Goal: Task Accomplishment & Management: Manage account settings

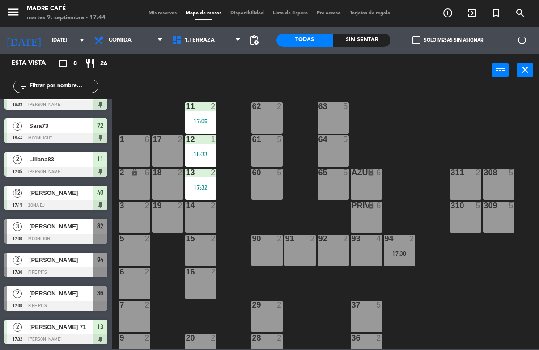
scroll to position [19, 0]
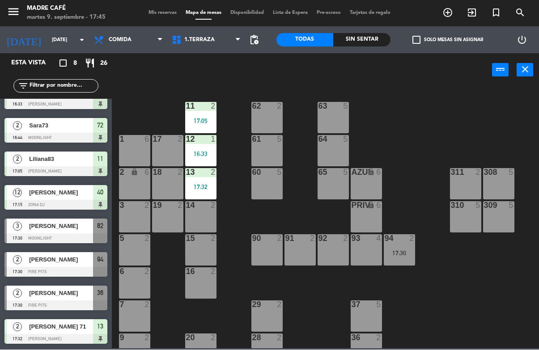
click at [473, 9] on icon "exit_to_app" at bounding box center [472, 13] width 11 height 11
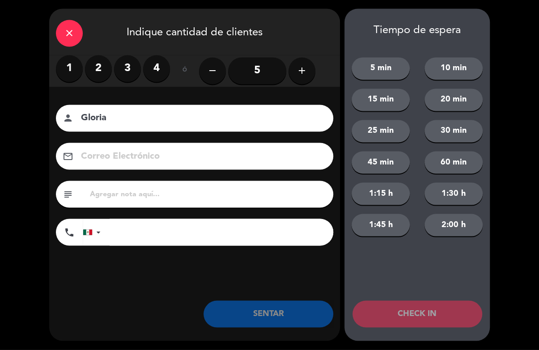
type input "Gloria"
click at [122, 61] on label "3" at bounding box center [127, 68] width 27 height 27
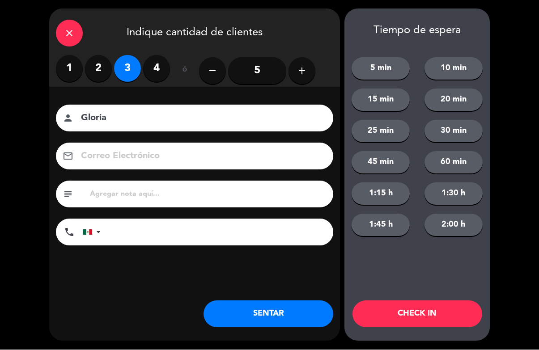
click at [404, 324] on button "CHECK IN" at bounding box center [418, 314] width 130 height 27
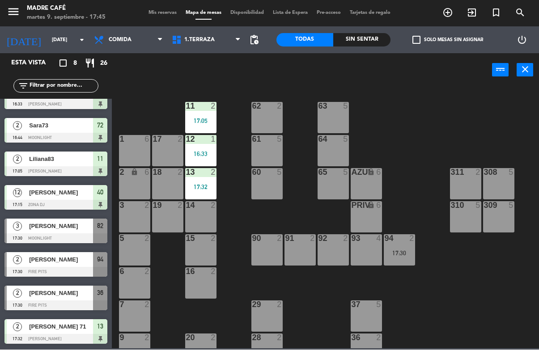
click at [53, 232] on div "[PERSON_NAME]" at bounding box center [60, 226] width 65 height 15
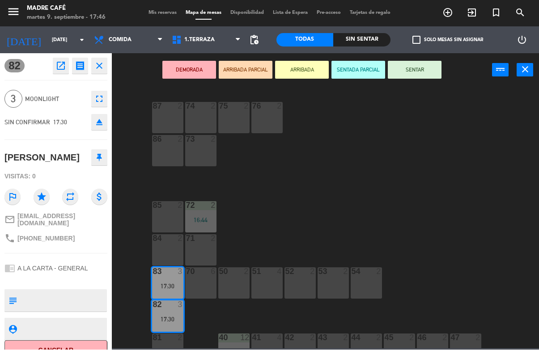
click at [102, 66] on icon "close" at bounding box center [99, 66] width 11 height 11
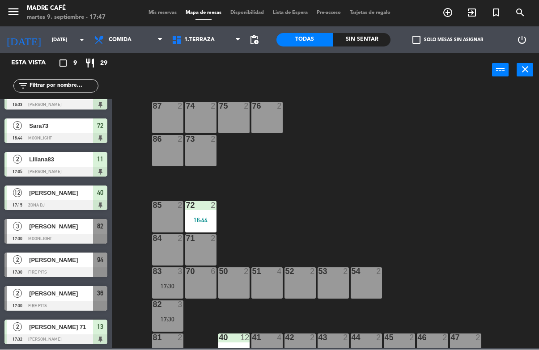
scroll to position [76, 0]
click at [365, 38] on div "Sin sentar" at bounding box center [361, 40] width 57 height 13
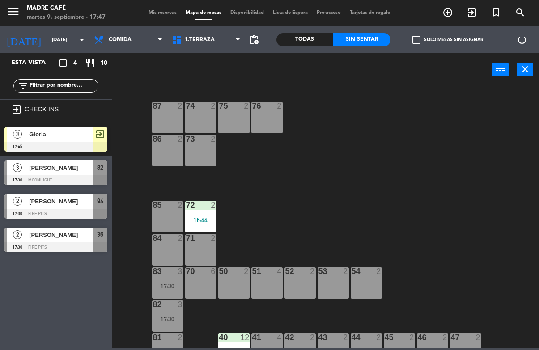
click at [310, 35] on div "Todas" at bounding box center [305, 40] width 57 height 13
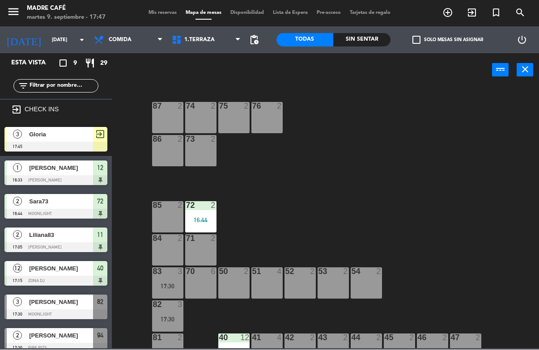
click at [471, 6] on span "exit_to_app" at bounding box center [472, 12] width 24 height 15
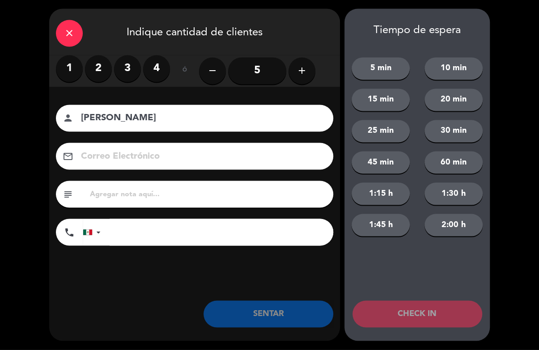
click at [129, 61] on label "3" at bounding box center [127, 68] width 27 height 27
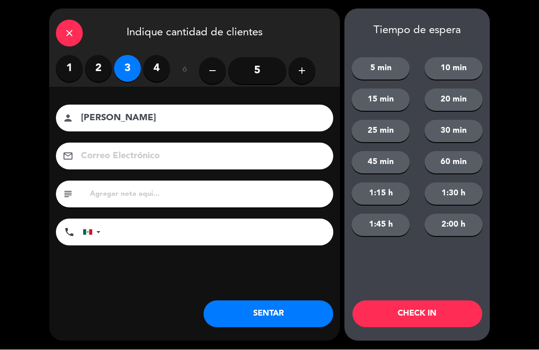
click at [171, 115] on input "[PERSON_NAME]" at bounding box center [201, 119] width 242 height 16
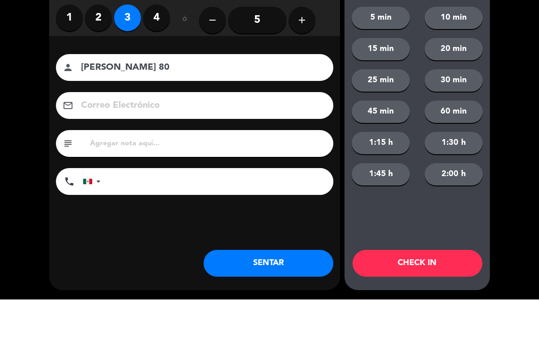
type input "[PERSON_NAME] 80"
click at [121, 55] on label "3" at bounding box center [127, 68] width 27 height 27
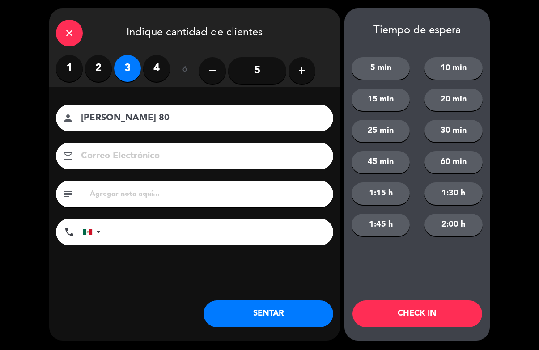
click at [416, 313] on button "CHECK IN" at bounding box center [418, 314] width 130 height 27
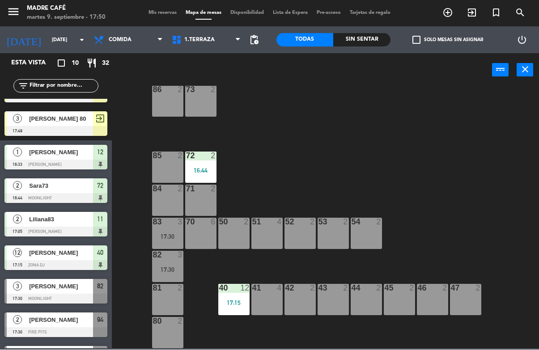
scroll to position [50, 0]
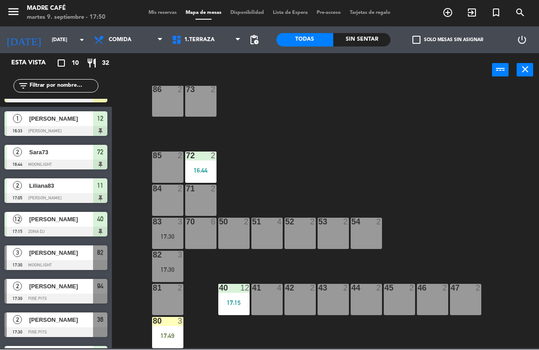
click at [173, 332] on div "80 3 17:49" at bounding box center [167, 333] width 31 height 31
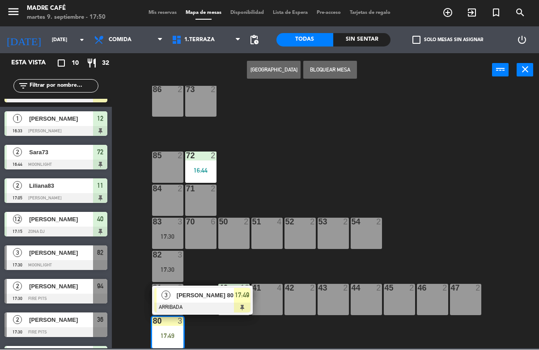
click at [245, 301] on div "17:49" at bounding box center [242, 296] width 17 height 15
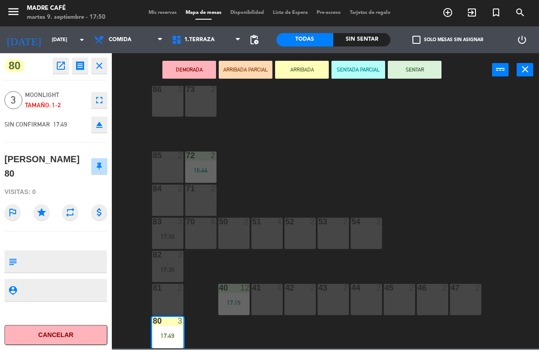
click at [419, 69] on button "SENTAR" at bounding box center [415, 70] width 54 height 18
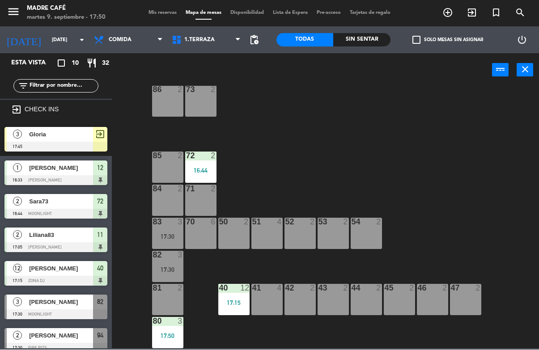
scroll to position [0, 0]
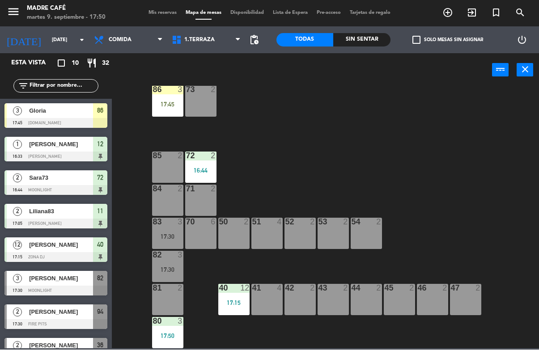
click at [167, 105] on div "17:45" at bounding box center [167, 105] width 31 height 6
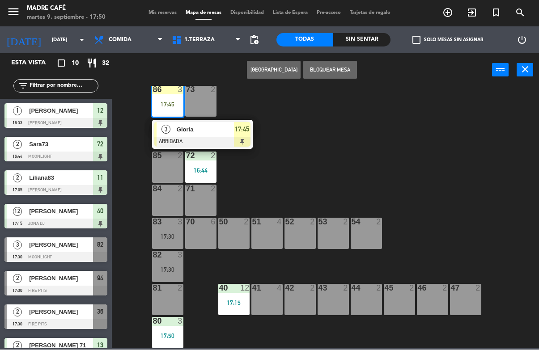
click at [243, 136] on div "17:45" at bounding box center [242, 130] width 17 height 15
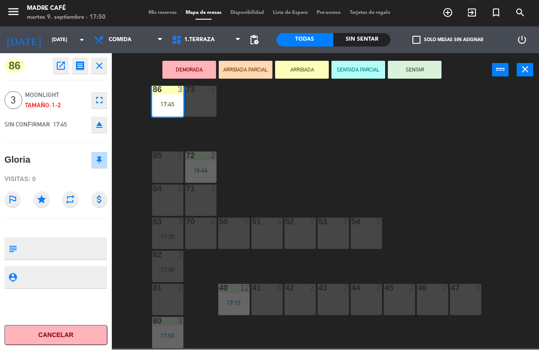
click at [420, 72] on button "SENTAR" at bounding box center [415, 70] width 54 height 18
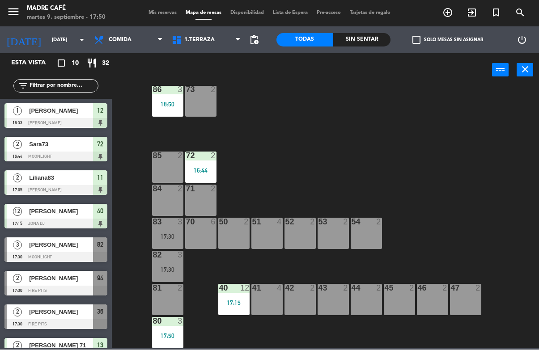
scroll to position [54, 0]
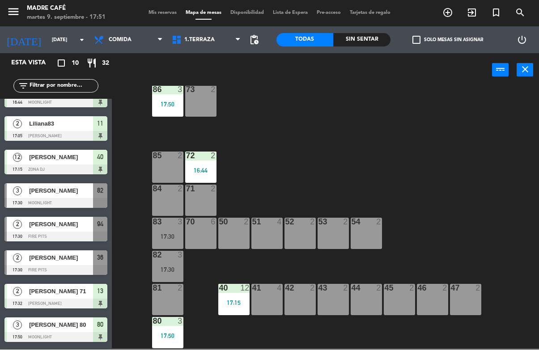
click at [50, 193] on span "[PERSON_NAME]" at bounding box center [61, 191] width 64 height 9
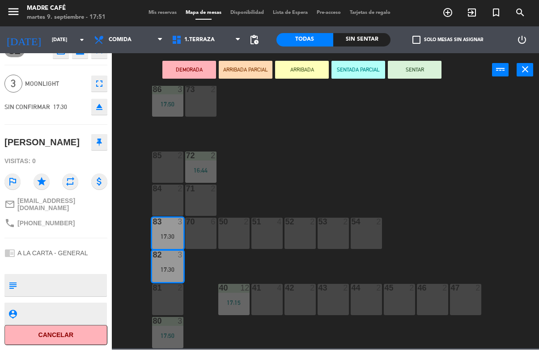
scroll to position [38, 0]
click at [64, 333] on button "Cancelar" at bounding box center [55, 336] width 103 height 20
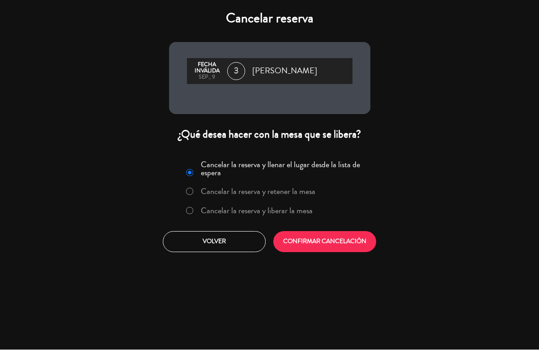
click at [190, 213] on input "Cancelar la reserva y liberar la mesa" at bounding box center [189, 211] width 6 height 6
radio input "true"
click at [327, 252] on button "CONFIRMAR CANCELACIÓN" at bounding box center [324, 242] width 103 height 21
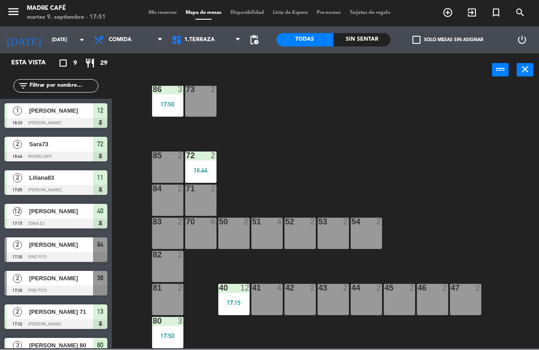
click at [58, 281] on span "[PERSON_NAME]" at bounding box center [61, 278] width 64 height 9
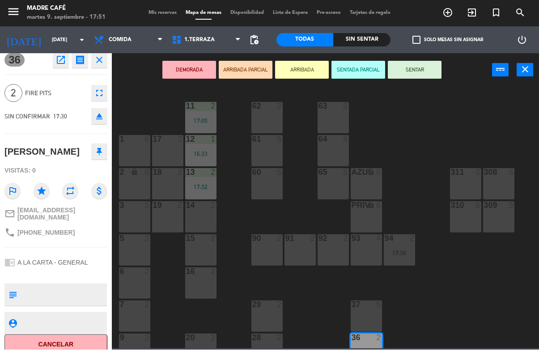
scroll to position [6, 0]
click at [62, 342] on button "Cancelar" at bounding box center [55, 345] width 103 height 20
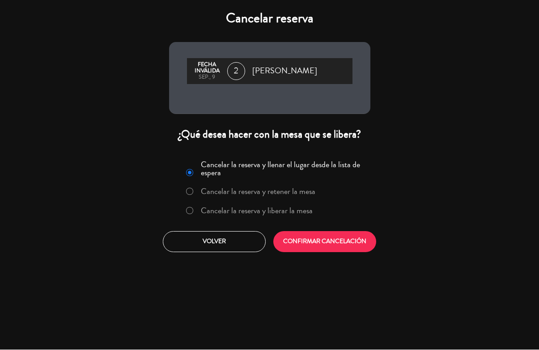
click at [188, 211] on input "Cancelar la reserva y liberar la mesa" at bounding box center [189, 211] width 6 height 6
radio input "true"
click at [319, 244] on button "CONFIRMAR CANCELACIÓN" at bounding box center [324, 242] width 103 height 21
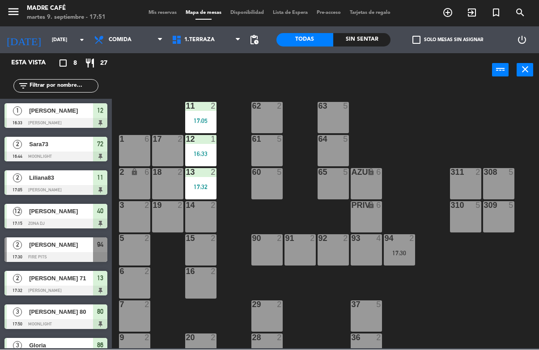
click at [52, 247] on span "[PERSON_NAME]" at bounding box center [61, 245] width 64 height 9
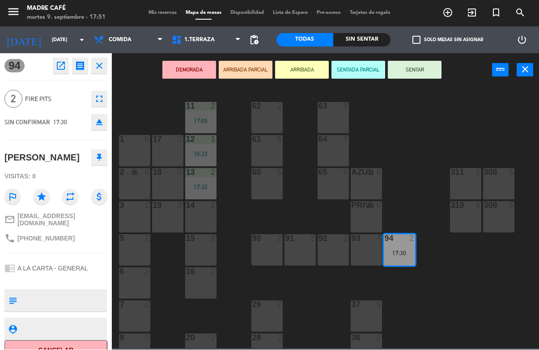
click at [61, 344] on button "Cancelar" at bounding box center [55, 351] width 103 height 20
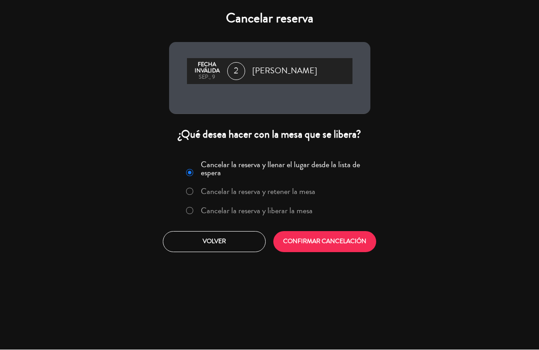
click at [189, 218] on label "Cancelar la reserva y liberar la mesa" at bounding box center [250, 212] width 136 height 16
click at [329, 243] on button "CONFIRMAR CANCELACIÓN" at bounding box center [324, 242] width 103 height 21
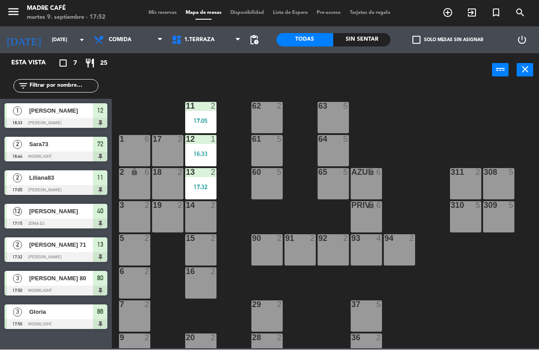
scroll to position [0, 0]
click at [366, 39] on div "Sin sentar" at bounding box center [361, 40] width 57 height 13
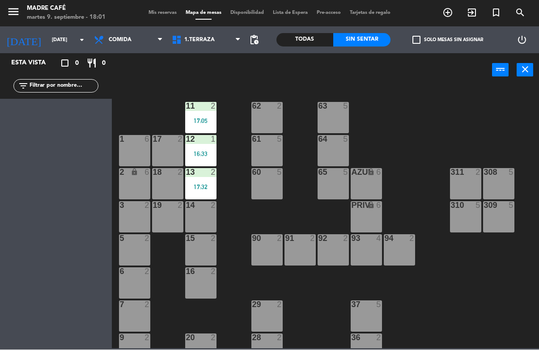
click at [317, 27] on div "Todas Sin sentar" at bounding box center [334, 40] width 114 height 27
click at [311, 36] on div "Todas" at bounding box center [305, 40] width 57 height 13
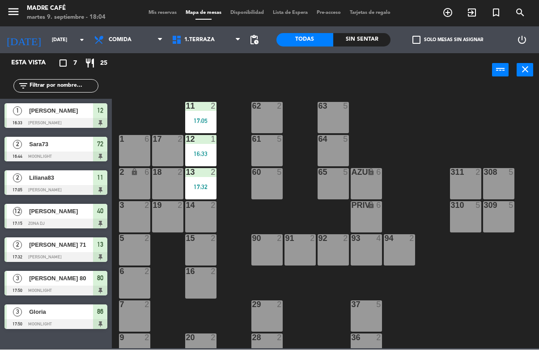
click at [444, 15] on icon "add_circle_outline" at bounding box center [448, 13] width 11 height 11
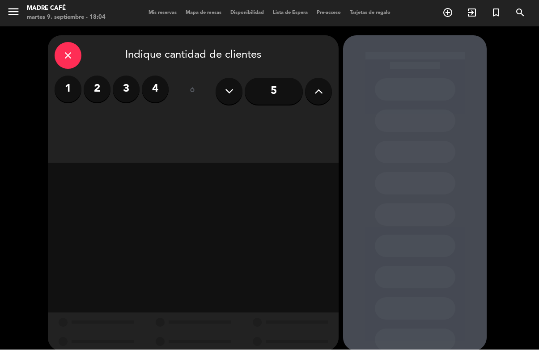
click at [89, 82] on label "2" at bounding box center [97, 89] width 27 height 27
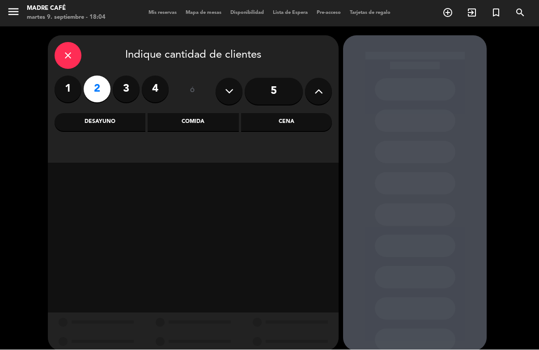
click at [106, 114] on div "Desayuno" at bounding box center [100, 123] width 91 height 18
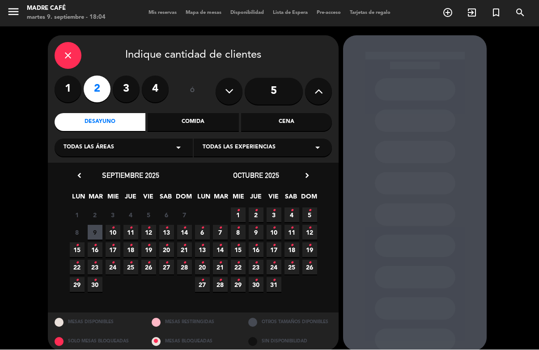
click at [111, 230] on span "10 •" at bounding box center [113, 233] width 15 height 15
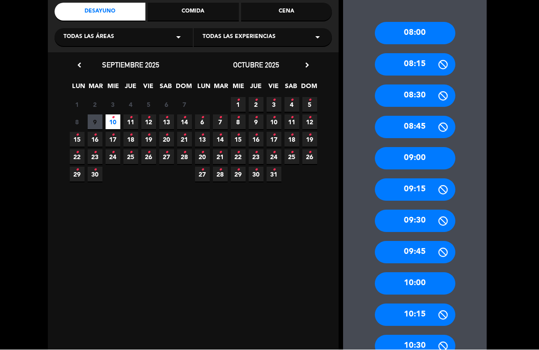
scroll to position [121, 0]
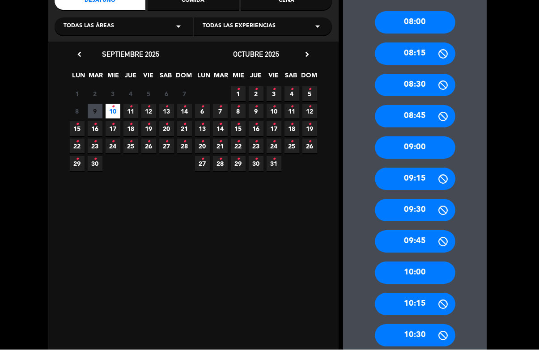
click at [426, 262] on div "10:00" at bounding box center [415, 273] width 81 height 22
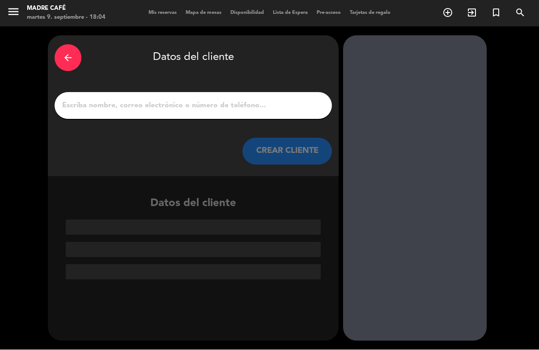
scroll to position [0, 0]
click at [196, 100] on input "1" at bounding box center [193, 106] width 264 height 13
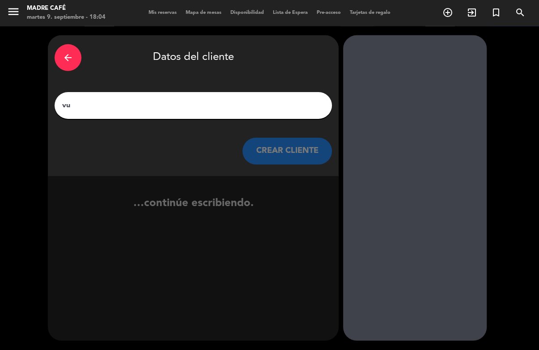
type input "v"
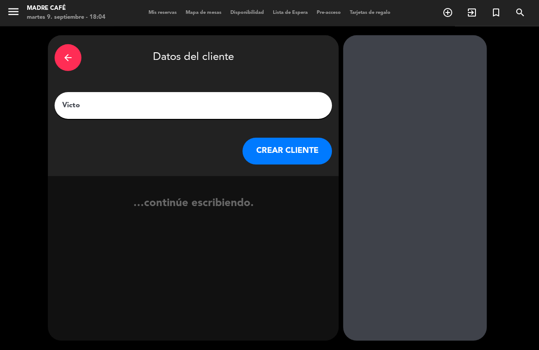
type input "Victor"
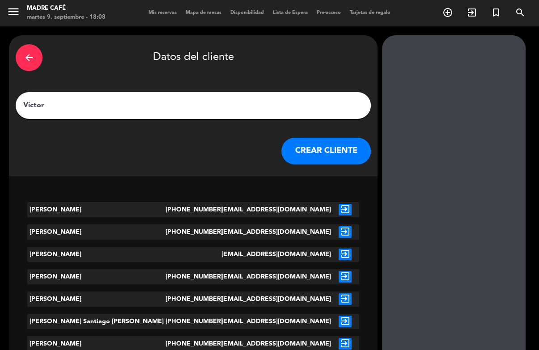
click at [321, 138] on button "CREAR CLIENTE" at bounding box center [327, 151] width 90 height 27
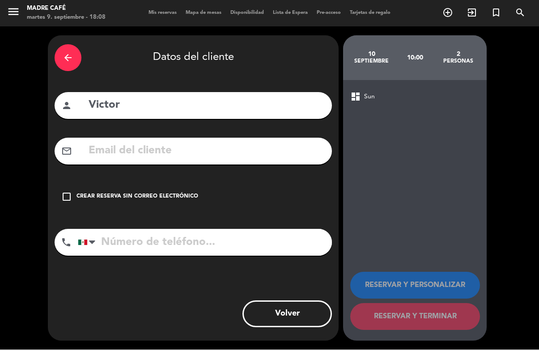
click at [71, 192] on icon "check_box_outline_blank" at bounding box center [66, 197] width 11 height 11
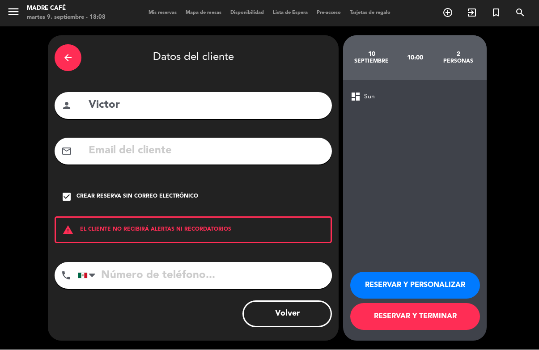
click at [433, 317] on button "RESERVAR Y TERMINAR" at bounding box center [415, 317] width 130 height 27
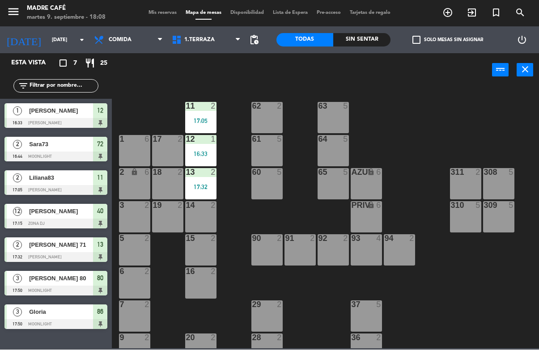
click at [56, 45] on input "[DATE]" at bounding box center [80, 40] width 67 height 15
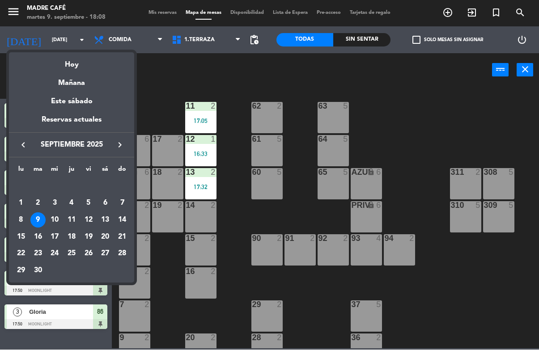
click at [56, 223] on div "10" at bounding box center [54, 220] width 15 height 15
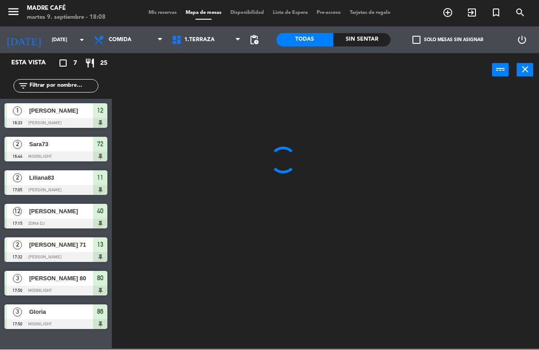
click at [132, 39] on span "Comida" at bounding box center [129, 40] width 78 height 20
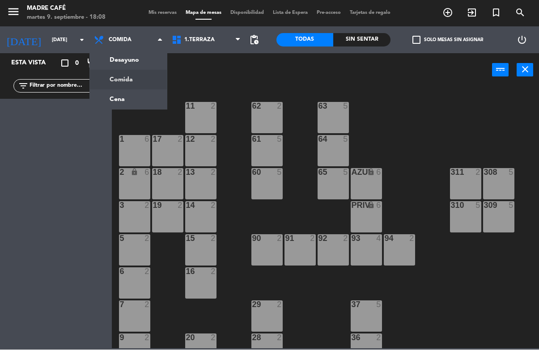
click at [119, 62] on ng-component "menu Madre Café martes 9. septiembre - 18:08 Mis reservas Mapa de mesas Disponi…" at bounding box center [269, 174] width 539 height 349
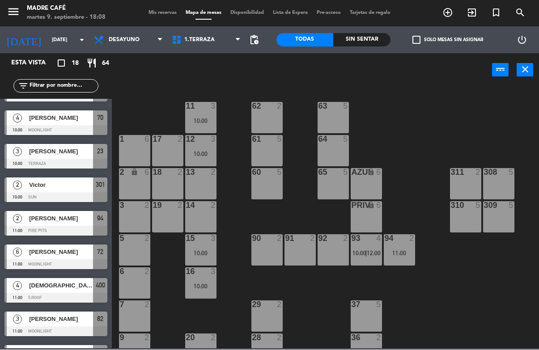
scroll to position [331, 0]
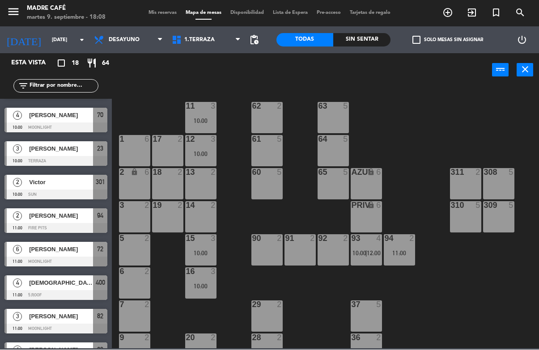
click at [19, 177] on div "2" at bounding box center [17, 182] width 21 height 15
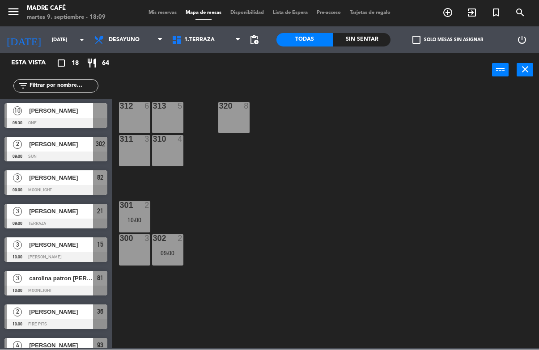
scroll to position [14, 0]
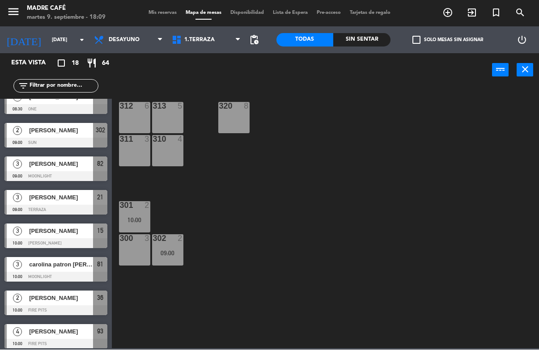
click at [50, 34] on input "[DATE]" at bounding box center [80, 40] width 67 height 15
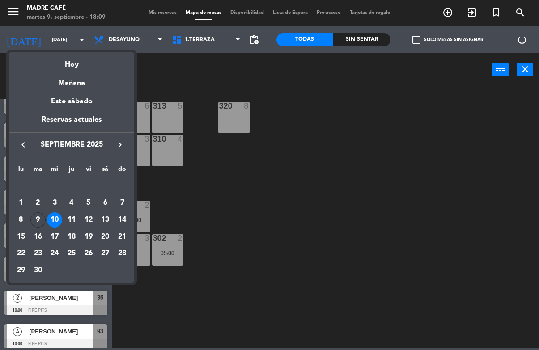
click at [37, 218] on div "9" at bounding box center [37, 220] width 15 height 15
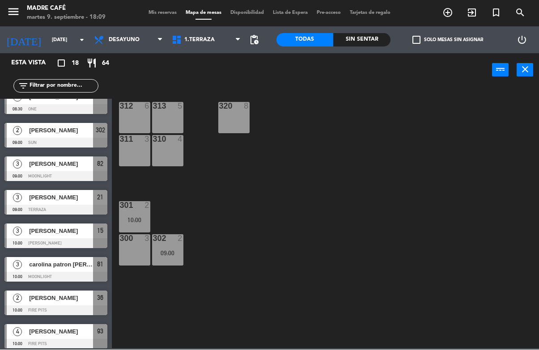
type input "[DATE]"
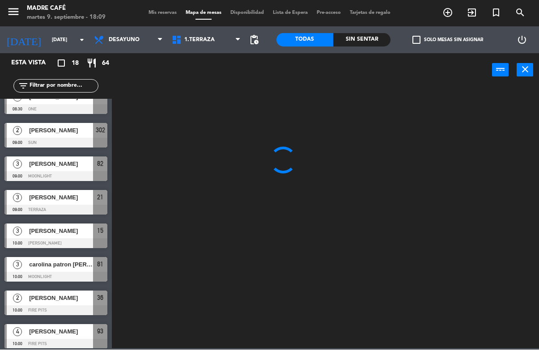
scroll to position [0, 0]
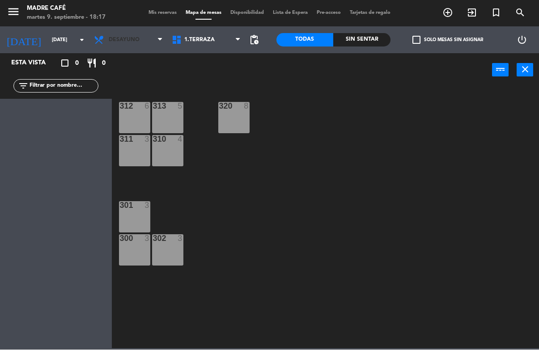
click at [134, 38] on span "Desayuno" at bounding box center [124, 40] width 31 height 6
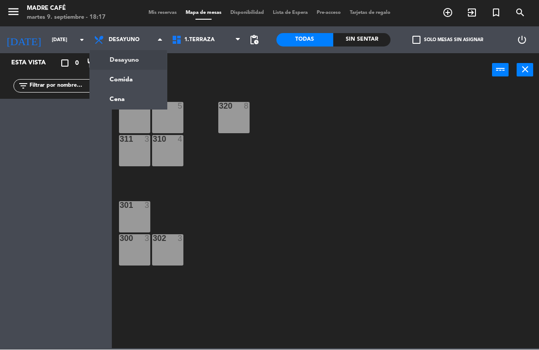
click at [155, 11] on span "Mis reservas" at bounding box center [162, 13] width 37 height 5
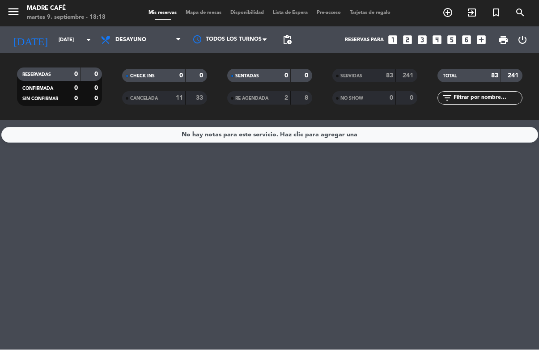
click at [140, 37] on span "Desayuno" at bounding box center [130, 40] width 31 height 6
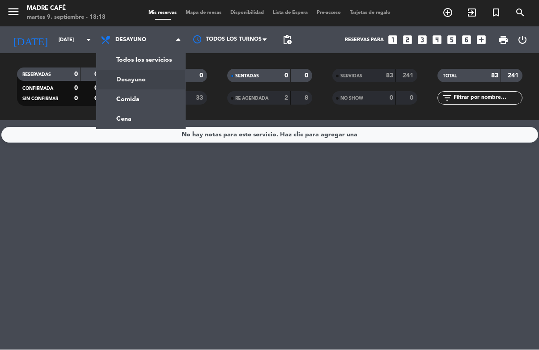
click at [153, 70] on div "menu Madre Café [DATE] 9. septiembre - 18:18 Mis reservas Mapa de mesas Disponi…" at bounding box center [269, 60] width 539 height 121
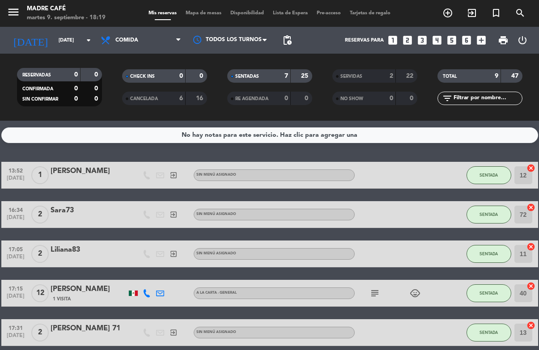
click at [204, 12] on span "Mapa de mesas" at bounding box center [203, 13] width 45 height 5
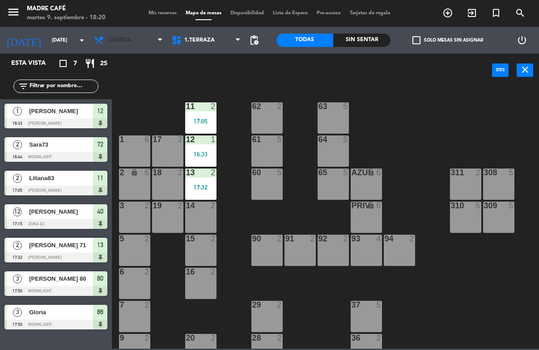
click at [129, 37] on span "Comida" at bounding box center [120, 40] width 23 height 6
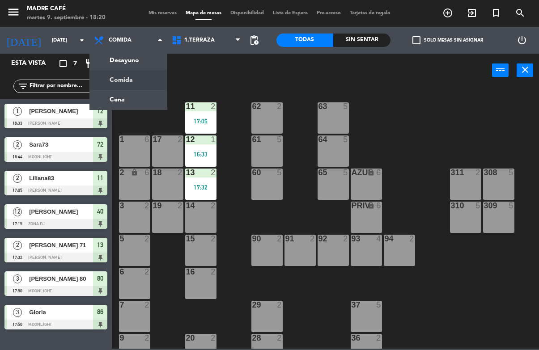
click at [130, 97] on ng-component "menu Madre Café [DATE] 9. septiembre - 18:20 Mis reservas Mapa de mesas Disponi…" at bounding box center [269, 174] width 539 height 349
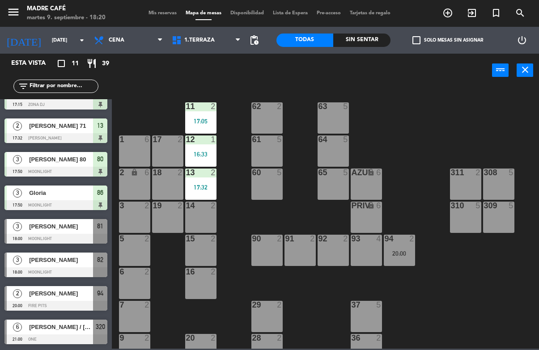
scroll to position [119, 0]
click at [49, 267] on div "[PERSON_NAME]" at bounding box center [60, 260] width 65 height 15
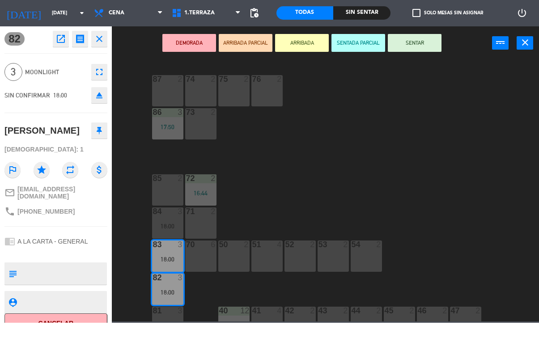
scroll to position [0, 0]
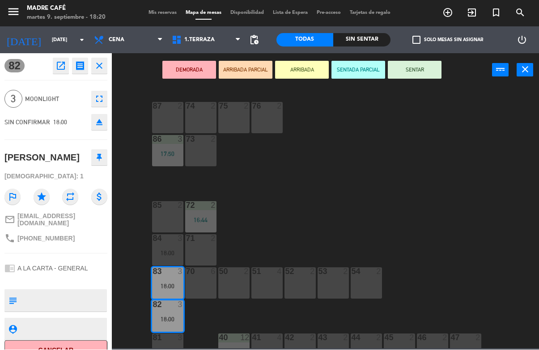
click at [65, 346] on button "Cancelar" at bounding box center [55, 351] width 103 height 20
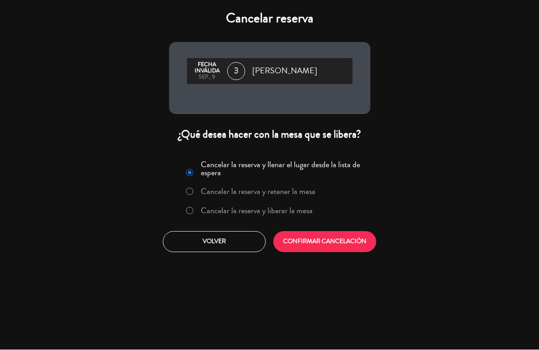
click at [192, 209] on input "Cancelar la reserva y liberar la mesa" at bounding box center [189, 211] width 6 height 6
radio input "true"
click at [347, 243] on button "CONFIRMAR CANCELACIÓN" at bounding box center [324, 242] width 103 height 21
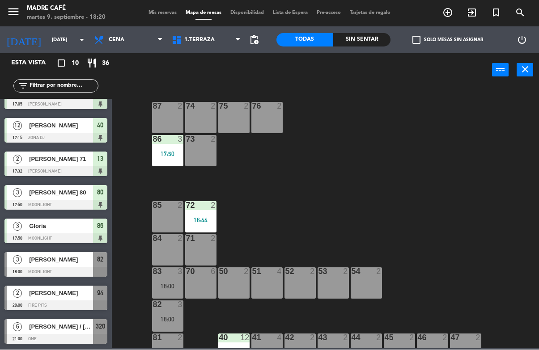
scroll to position [86, 0]
click at [52, 269] on div at bounding box center [55, 273] width 103 height 10
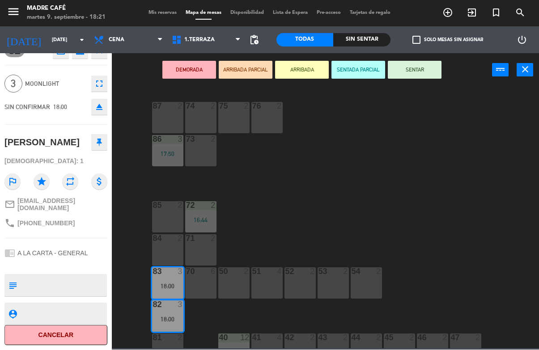
scroll to position [24, 0]
click at [69, 334] on button "Cancelar" at bounding box center [55, 336] width 103 height 20
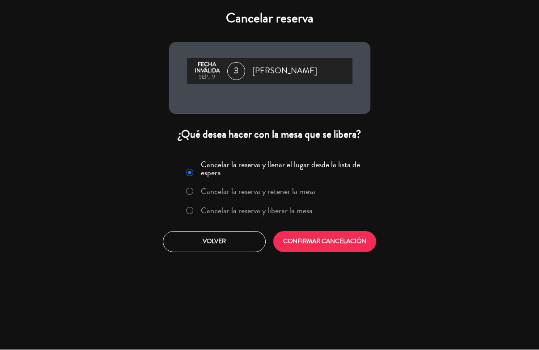
click at [189, 220] on label "Cancelar la reserva y liberar la mesa" at bounding box center [250, 212] width 136 height 16
click at [319, 252] on button "CONFIRMAR CANCELACIÓN" at bounding box center [324, 242] width 103 height 21
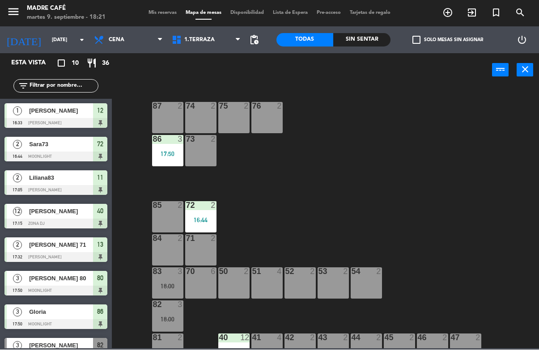
scroll to position [21, 0]
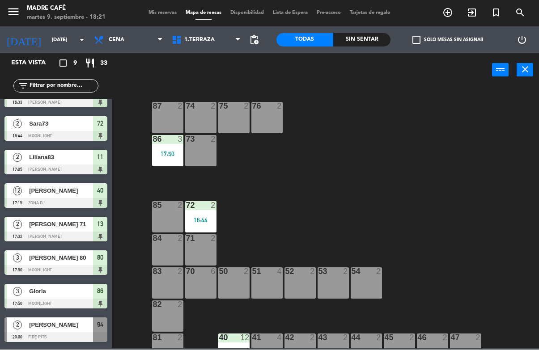
click at [474, 9] on icon "exit_to_app" at bounding box center [472, 13] width 11 height 11
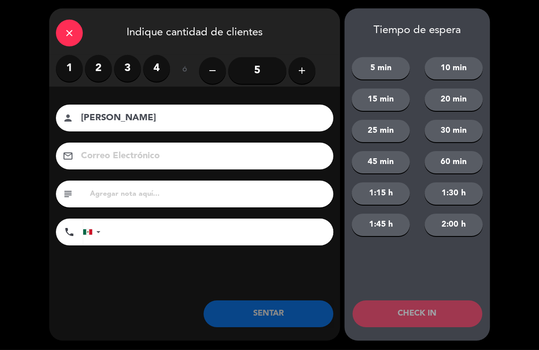
type input "[PERSON_NAME]"
click at [91, 59] on label "2" at bounding box center [98, 68] width 27 height 27
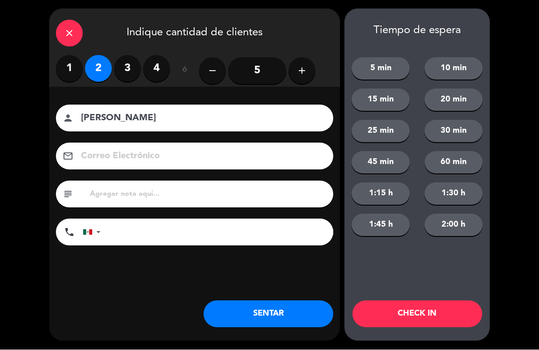
click at [427, 314] on button "CHECK IN" at bounding box center [418, 314] width 130 height 27
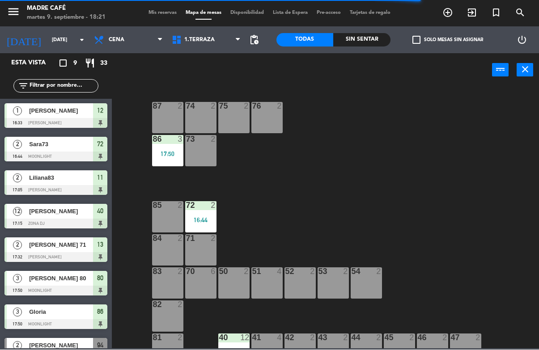
scroll to position [0, 0]
